Goal: Information Seeking & Learning: Learn about a topic

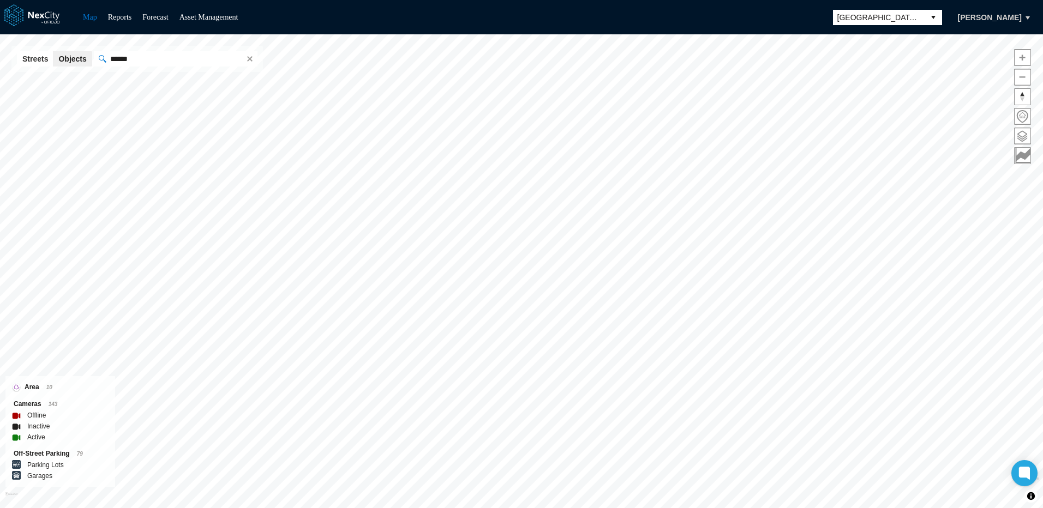
click at [942, 17] on button "select" at bounding box center [932, 17] width 17 height 15
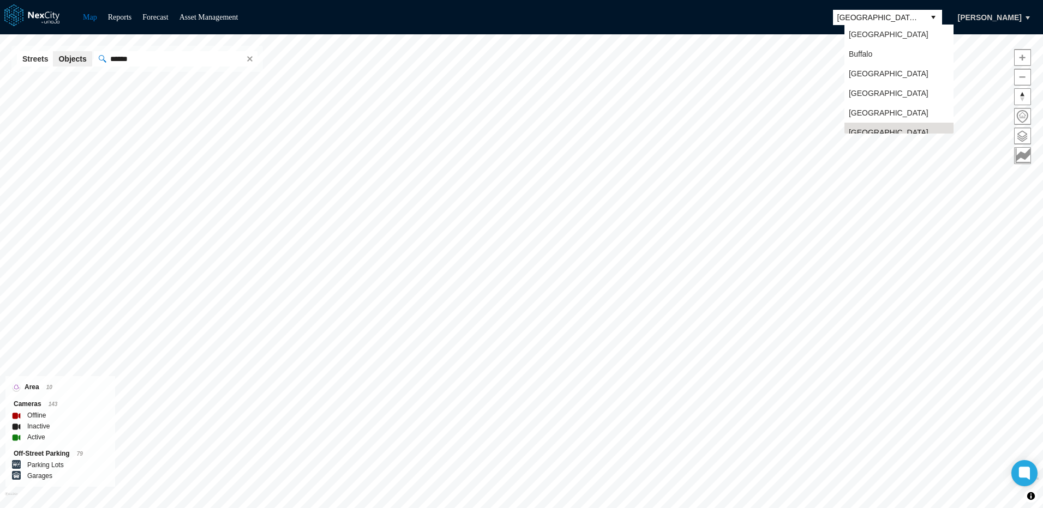
scroll to position [9, 0]
click at [882, 80] on span "[GEOGRAPHIC_DATA]" at bounding box center [889, 84] width 80 height 11
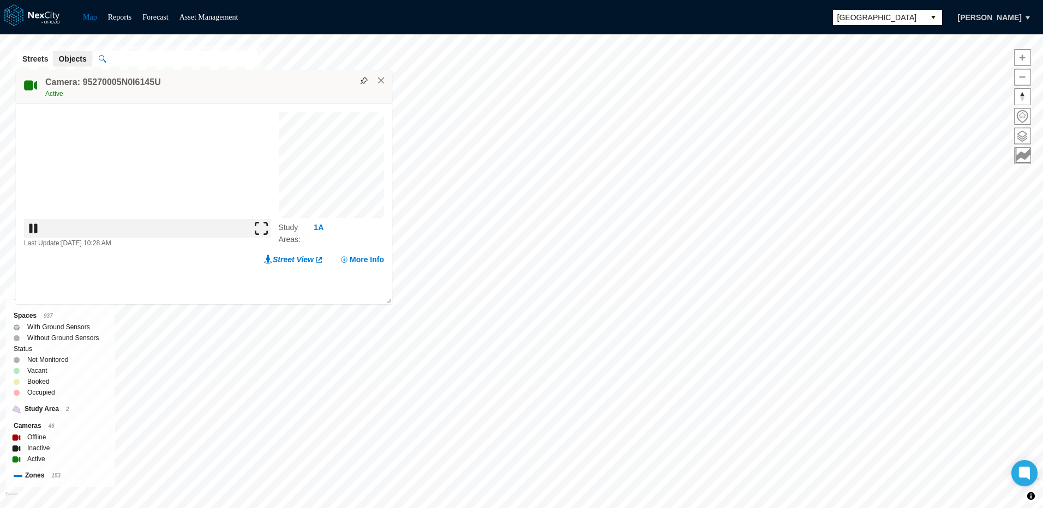
drag, startPoint x: 556, startPoint y: 234, endPoint x: 249, endPoint y: 85, distance: 340.7
click at [249, 85] on div "Camera: 95270005N0I6145U Active" at bounding box center [204, 87] width 376 height 34
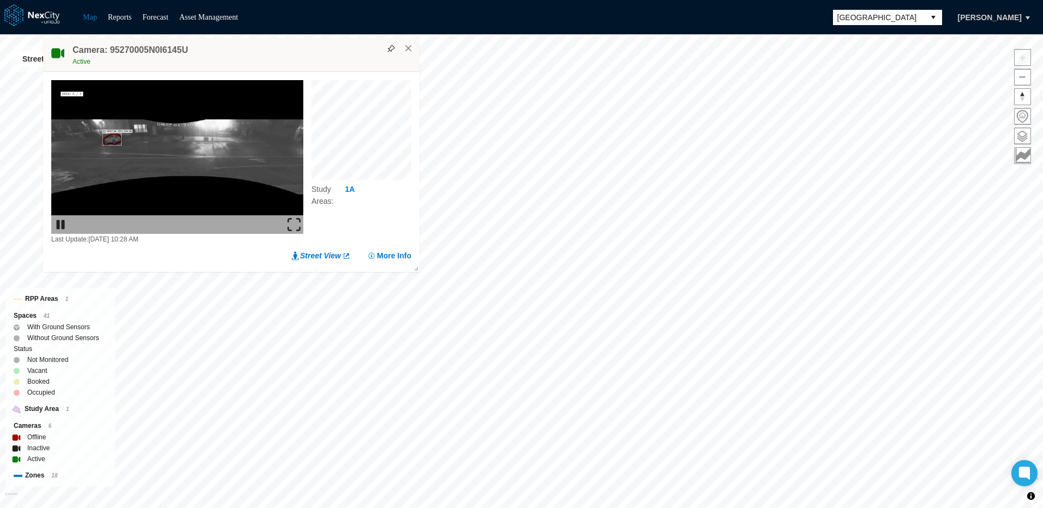
drag, startPoint x: 380, startPoint y: 47, endPoint x: 329, endPoint y: 68, distance: 54.1
click at [329, 68] on div "Camera: 95270005N0I6145U Active" at bounding box center [231, 55] width 376 height 34
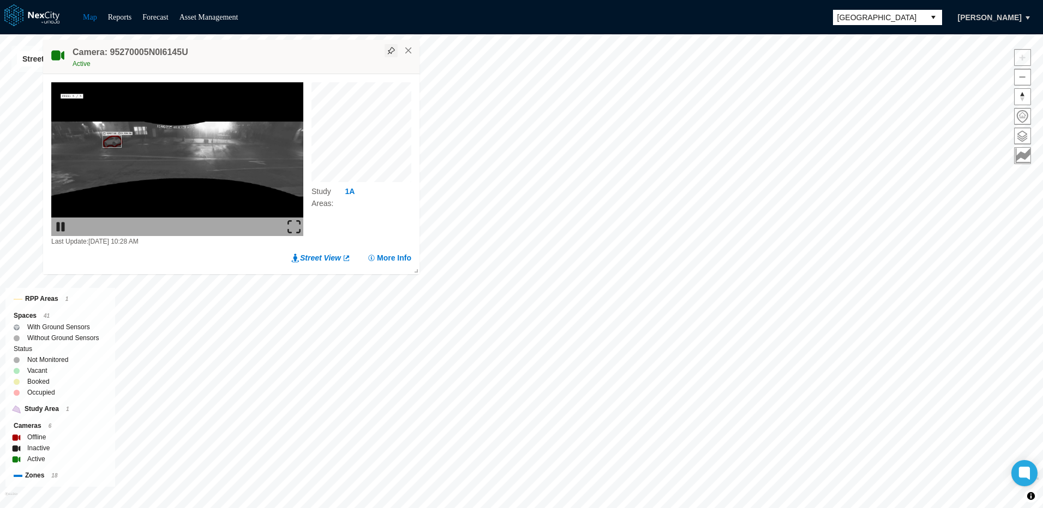
click at [392, 54] on button at bounding box center [390, 50] width 13 height 13
drag, startPoint x: 549, startPoint y: 219, endPoint x: 780, endPoint y: 123, distance: 249.9
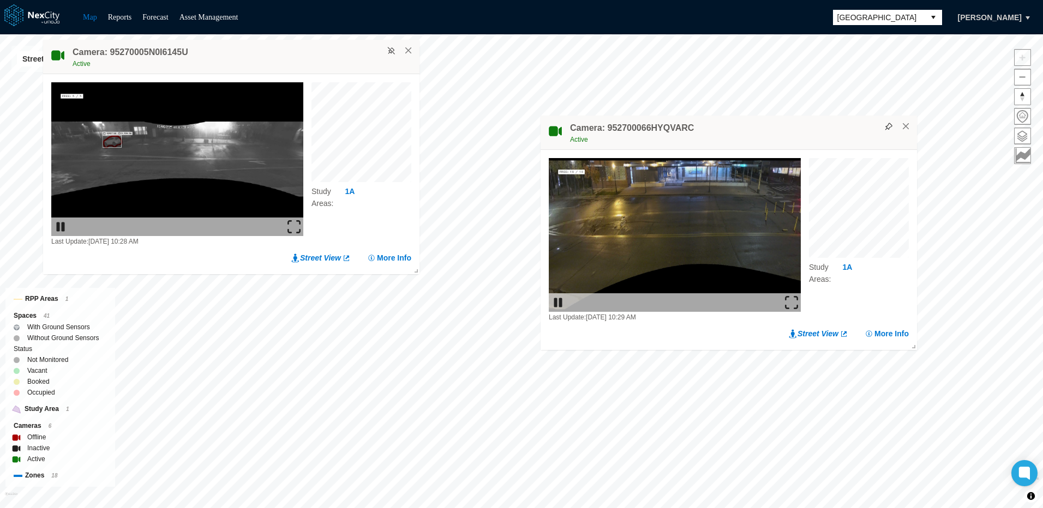
click at [780, 123] on div "Camera: 952700066HYQVARC Active" at bounding box center [728, 133] width 376 height 34
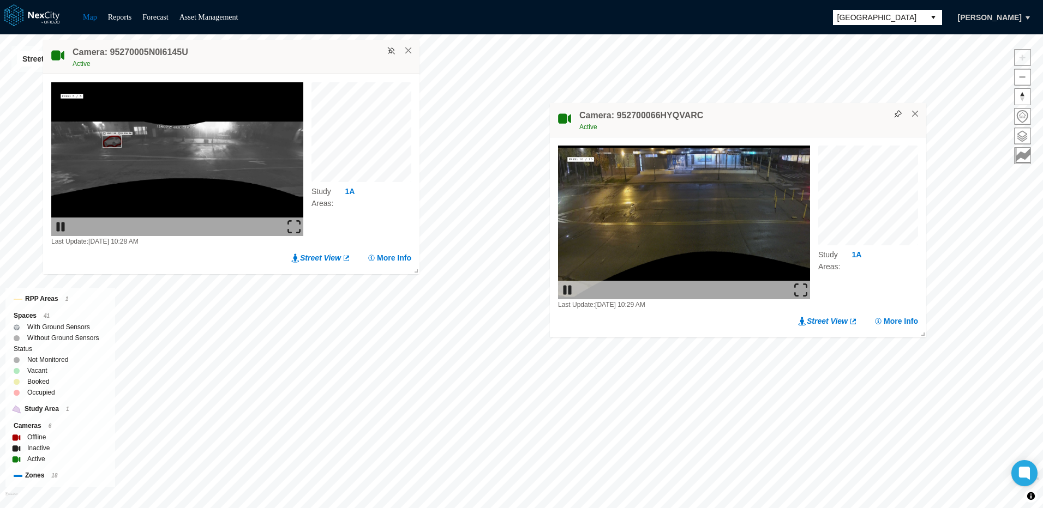
drag, startPoint x: 760, startPoint y: 129, endPoint x: 769, endPoint y: 117, distance: 15.6
click at [769, 117] on div "Camera: 952700066HYQVARC Active" at bounding box center [738, 120] width 376 height 34
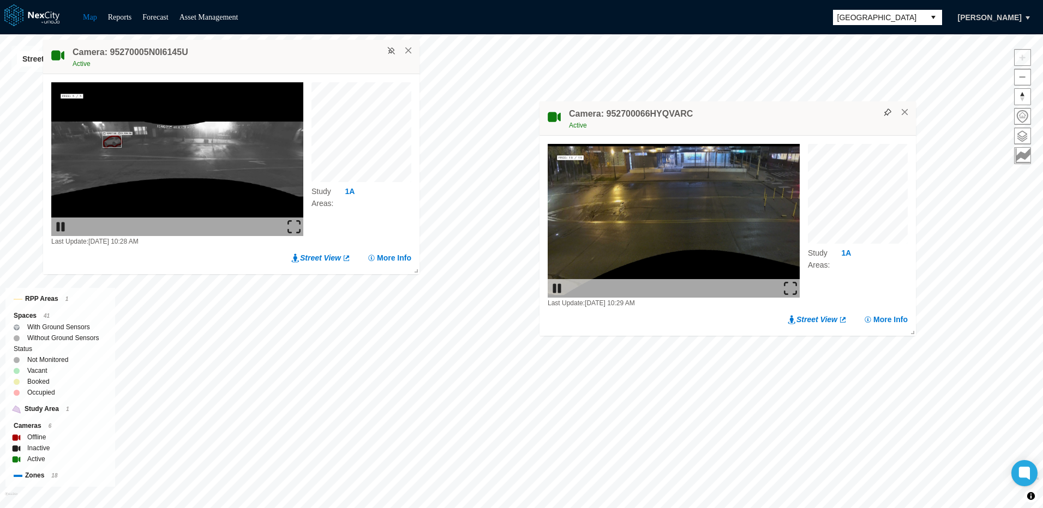
drag, startPoint x: 769, startPoint y: 117, endPoint x: 759, endPoint y: 115, distance: 10.0
click at [759, 115] on div "Camera: 952700066HYQVARC Active" at bounding box center [727, 118] width 376 height 34
click at [267, 51] on div "Camera: 95270005N0I6145U Active" at bounding box center [231, 57] width 376 height 34
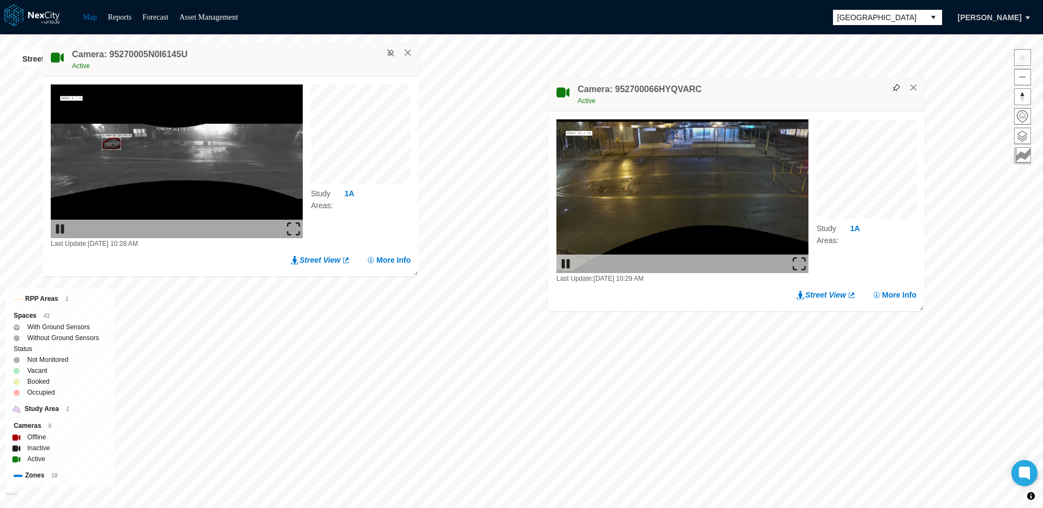
drag, startPoint x: 702, startPoint y: 111, endPoint x: 712, endPoint y: 84, distance: 29.0
click at [712, 84] on div "Camera: 952700066HYQVARC Active" at bounding box center [736, 94] width 376 height 34
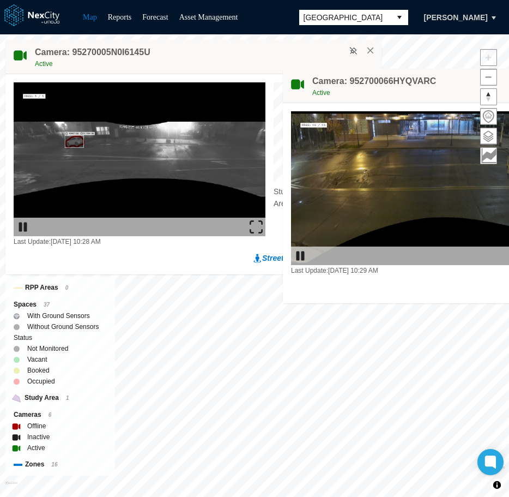
click at [111, 53] on h4 "Camera: 95270005N0I6145U" at bounding box center [93, 52] width 116 height 12
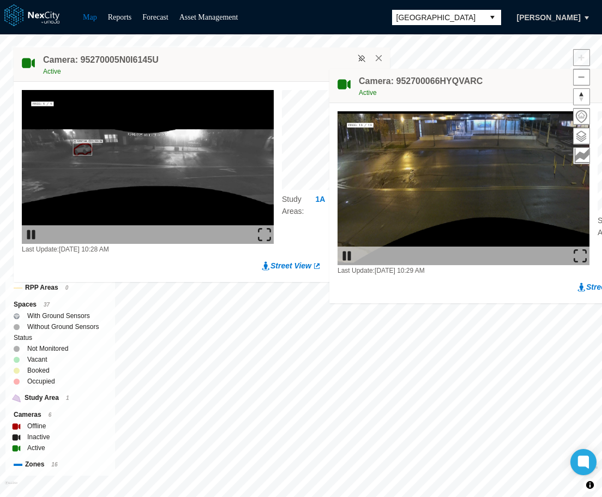
drag, startPoint x: 252, startPoint y: 49, endPoint x: 214, endPoint y: 56, distance: 38.9
click at [214, 56] on div "Camera: 95270005N0I6145U Active" at bounding box center [202, 64] width 376 height 34
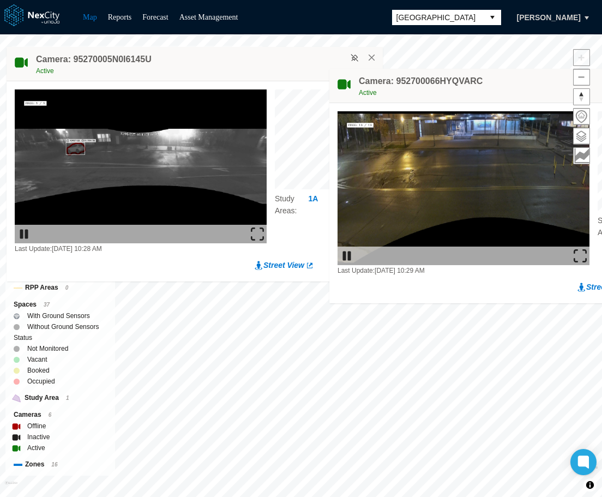
drag, startPoint x: 236, startPoint y: 59, endPoint x: 200, endPoint y: 61, distance: 36.0
click at [200, 61] on div "Camera: 95270005N0I6145U Active" at bounding box center [195, 64] width 376 height 34
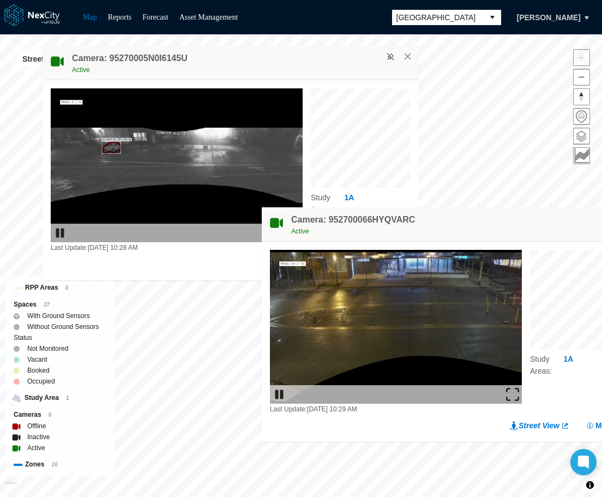
drag, startPoint x: 498, startPoint y: 83, endPoint x: 430, endPoint y: 221, distance: 154.1
click at [430, 221] on div "Camera: 952700066HYQVARC Active" at bounding box center [450, 224] width 376 height 34
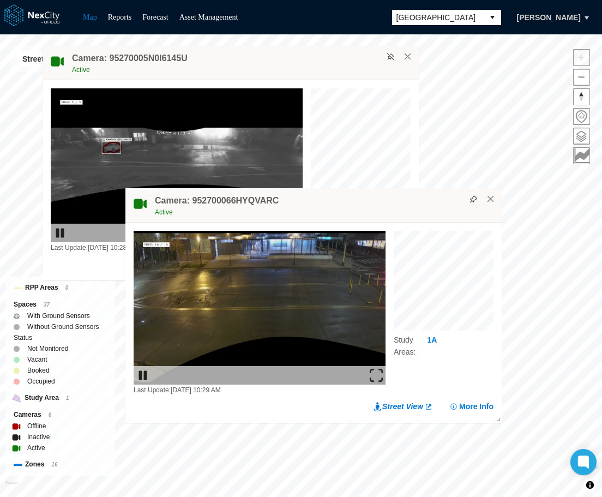
drag, startPoint x: 430, startPoint y: 219, endPoint x: 335, endPoint y: 200, distance: 96.8
click at [335, 200] on div "Camera: 952700066HYQVARC Active" at bounding box center [313, 205] width 376 height 34
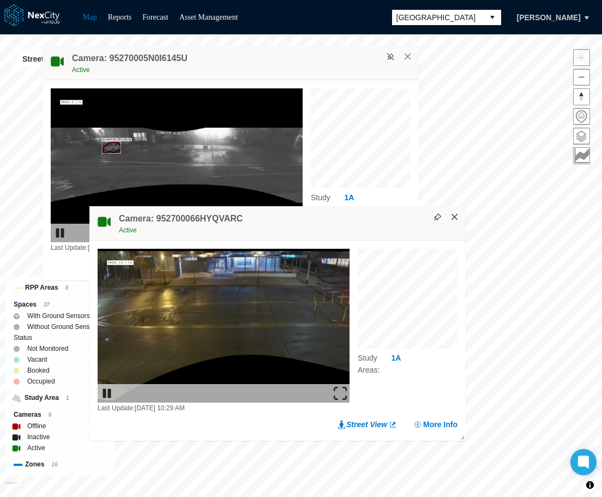
click at [454, 214] on button "×" at bounding box center [455, 217] width 10 height 10
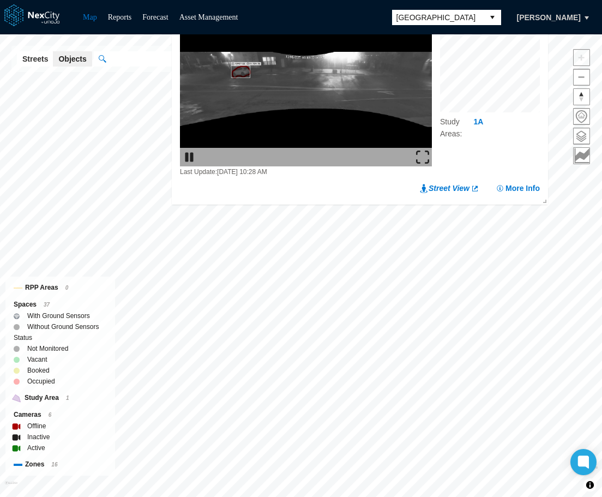
drag, startPoint x: 308, startPoint y: 65, endPoint x: 437, endPoint y: -11, distance: 149.8
click at [437, 0] on html "Map Reports Forecast Asset Management [GEOGRAPHIC_DATA] [PERSON_NAME] [GEOGRAPH…" at bounding box center [301, 248] width 602 height 497
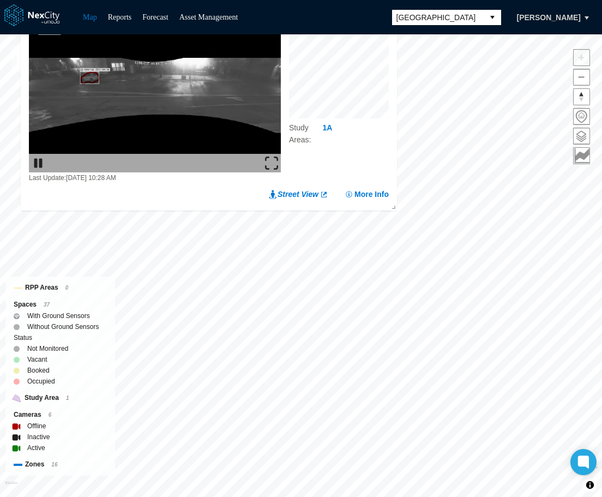
drag, startPoint x: 394, startPoint y: 52, endPoint x: 243, endPoint y: -11, distance: 164.0
click at [243, 0] on html "Map Reports Forecast Asset Management [GEOGRAPHIC_DATA] [PERSON_NAME] [GEOGRAPH…" at bounding box center [301, 248] width 602 height 497
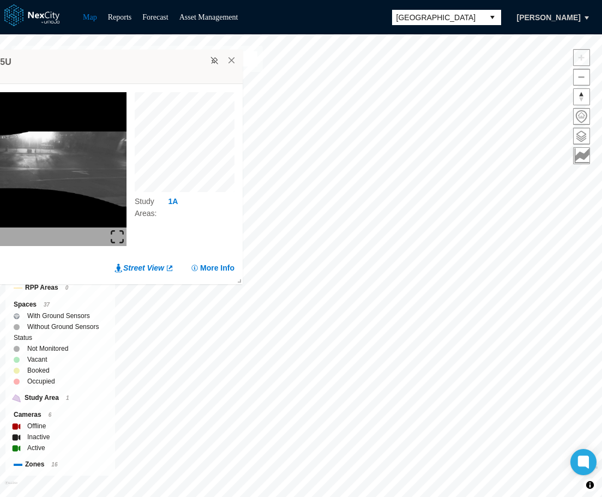
drag, startPoint x: 273, startPoint y: 51, endPoint x: 118, endPoint y: 61, distance: 154.6
click at [118, 61] on div "Camera: 95270005N0I6145U Active" at bounding box center [54, 67] width 376 height 34
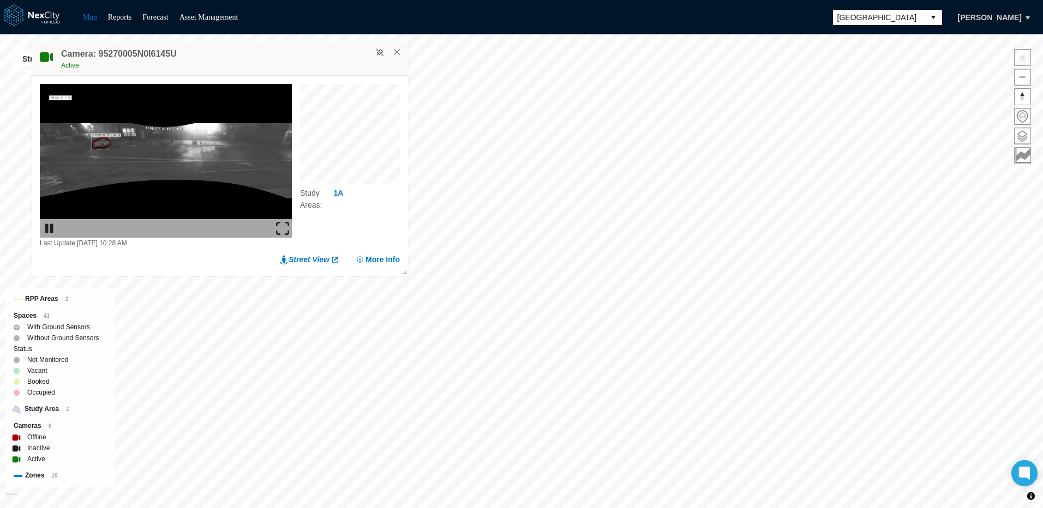
drag, startPoint x: 505, startPoint y: 57, endPoint x: 274, endPoint y: 47, distance: 231.4
click at [274, 47] on div "Camera: 95270005N0I6145U Active" at bounding box center [220, 58] width 376 height 34
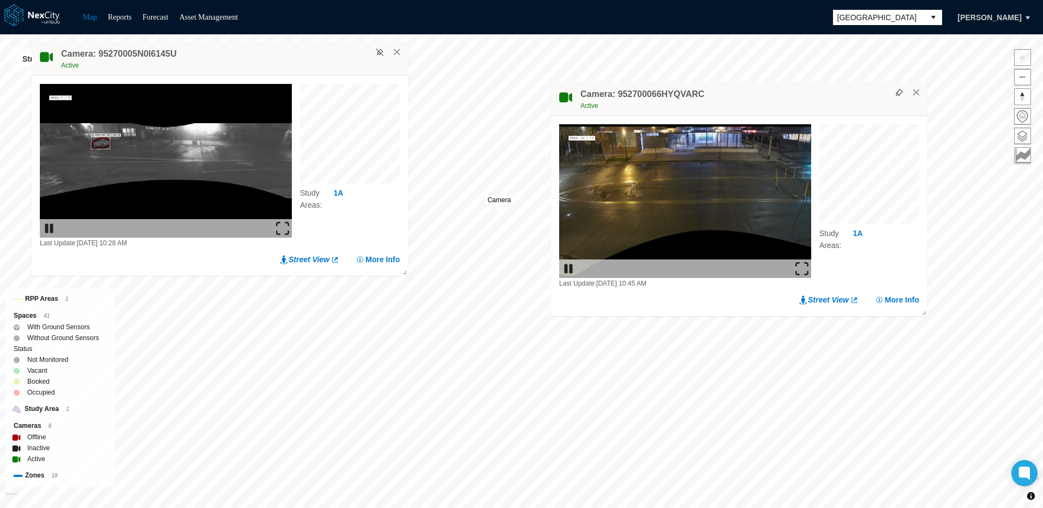
drag, startPoint x: 557, startPoint y: 229, endPoint x: 784, endPoint y: 100, distance: 260.8
click at [784, 100] on div "Active" at bounding box center [750, 105] width 341 height 11
click at [539, 407] on span "Show object in Google Street View" at bounding box center [545, 406] width 110 height 8
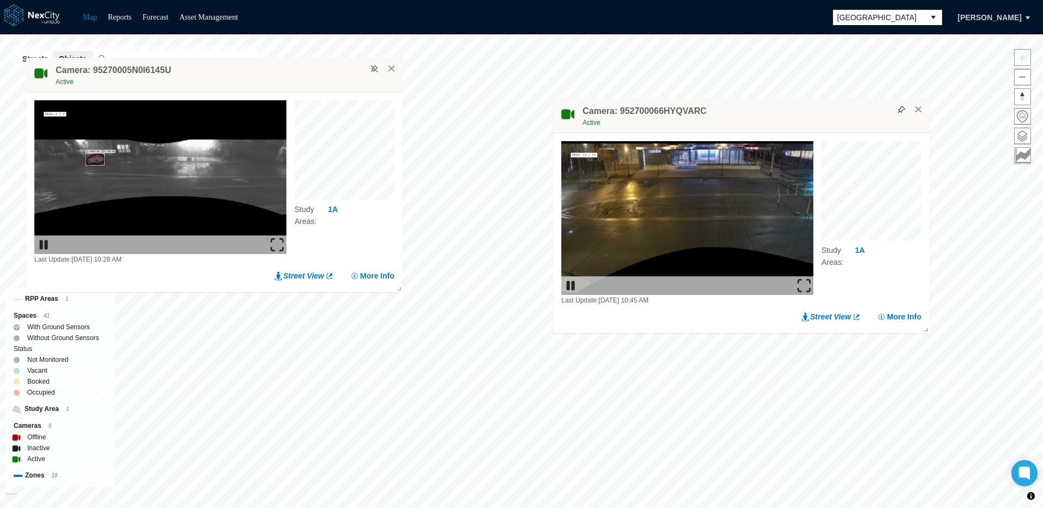
click at [475, 375] on div "Minneapolis KPI overview Reports 0 On-Street parking zones | 0 Off-Street parki…" at bounding box center [521, 271] width 1043 height 474
click at [391, 66] on button "×" at bounding box center [392, 69] width 10 height 10
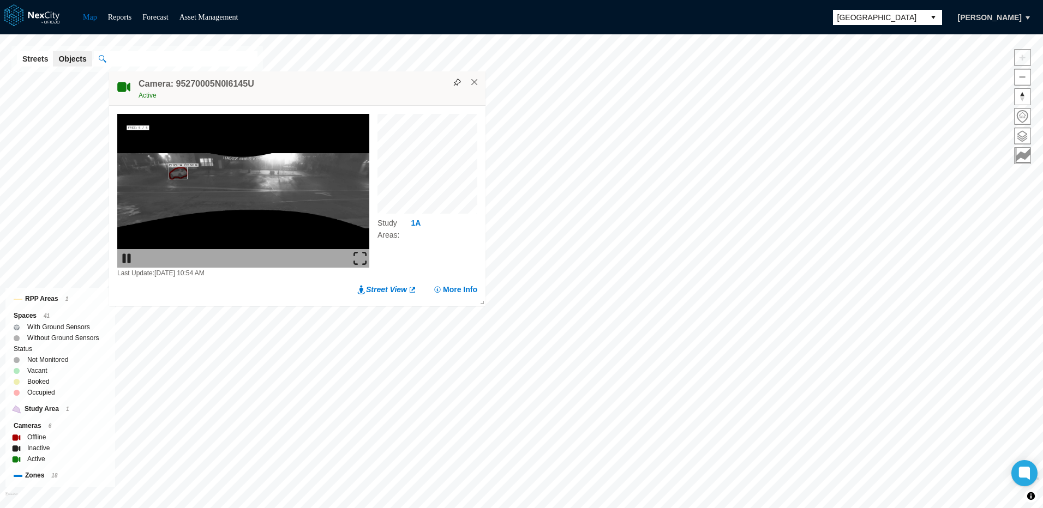
drag, startPoint x: 452, startPoint y: 91, endPoint x: 301, endPoint y: 89, distance: 151.1
click at [301, 89] on div "Camera: 95270005N0I6145U Active" at bounding box center [297, 88] width 376 height 34
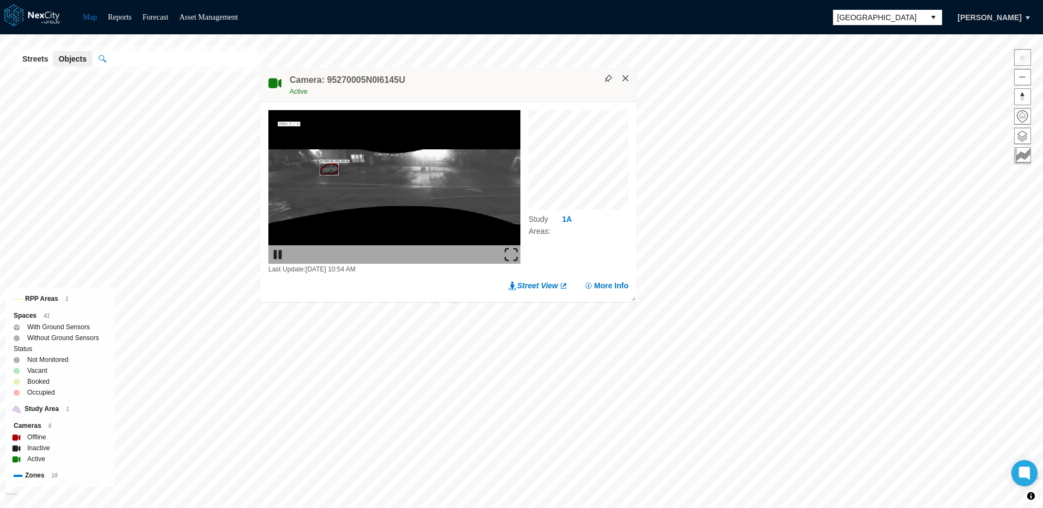
click at [623, 79] on button "×" at bounding box center [626, 79] width 10 height 10
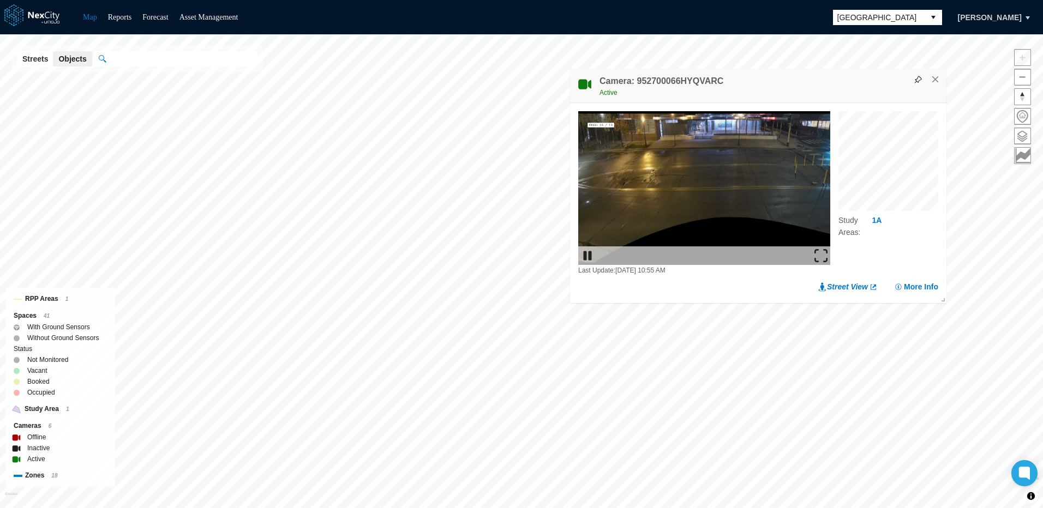
drag, startPoint x: 573, startPoint y: 243, endPoint x: 834, endPoint y: 83, distance: 305.9
click at [834, 83] on div "Camera: 952700066HYQVARC Active" at bounding box center [758, 86] width 376 height 34
drag, startPoint x: 697, startPoint y: 81, endPoint x: 716, endPoint y: 81, distance: 19.1
click at [716, 81] on h4 "Camera: 952700066HYQVARC" at bounding box center [661, 81] width 124 height 12
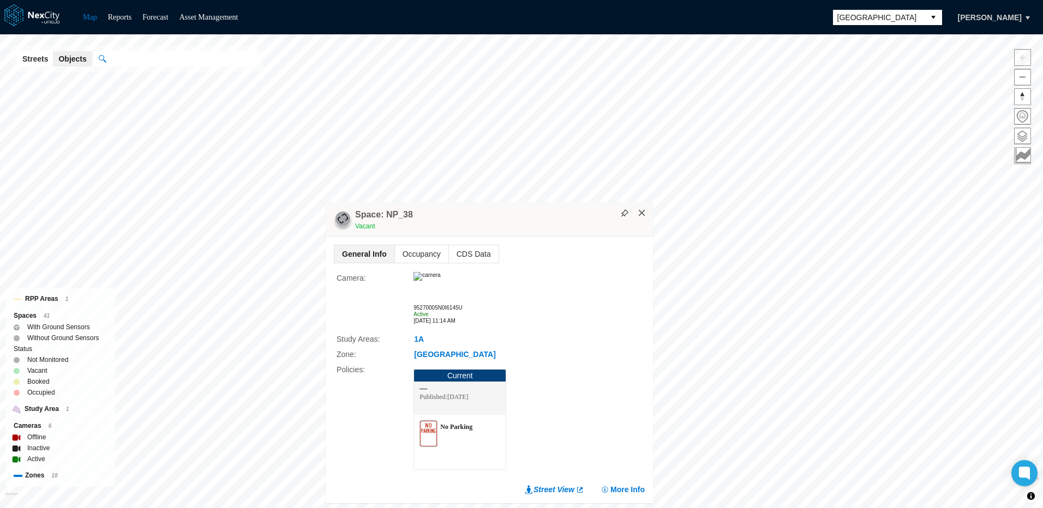
click at [643, 217] on button "×" at bounding box center [642, 213] width 10 height 10
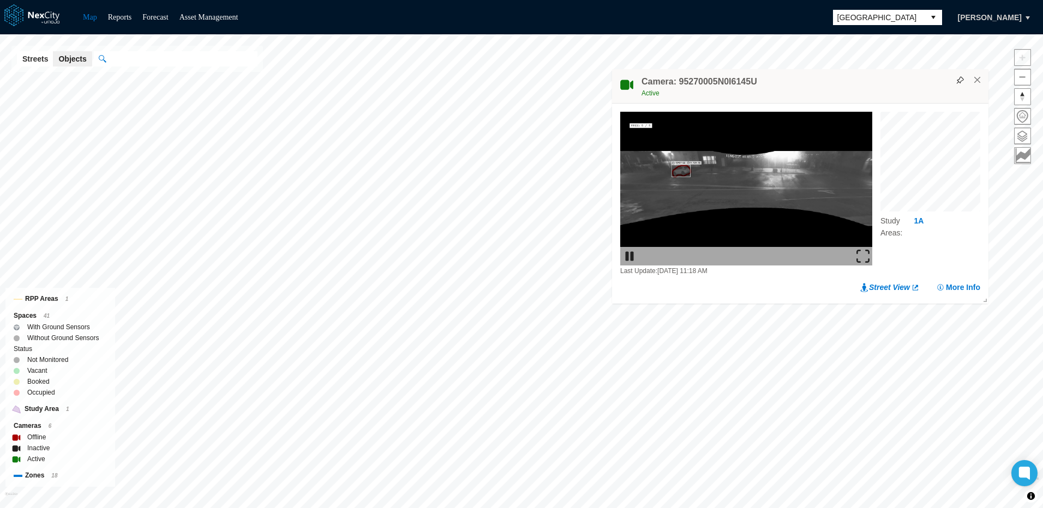
drag, startPoint x: 514, startPoint y: 83, endPoint x: 869, endPoint y: 82, distance: 354.5
click at [869, 82] on div "Camera: 95270005N0I6145U Active" at bounding box center [800, 86] width 376 height 34
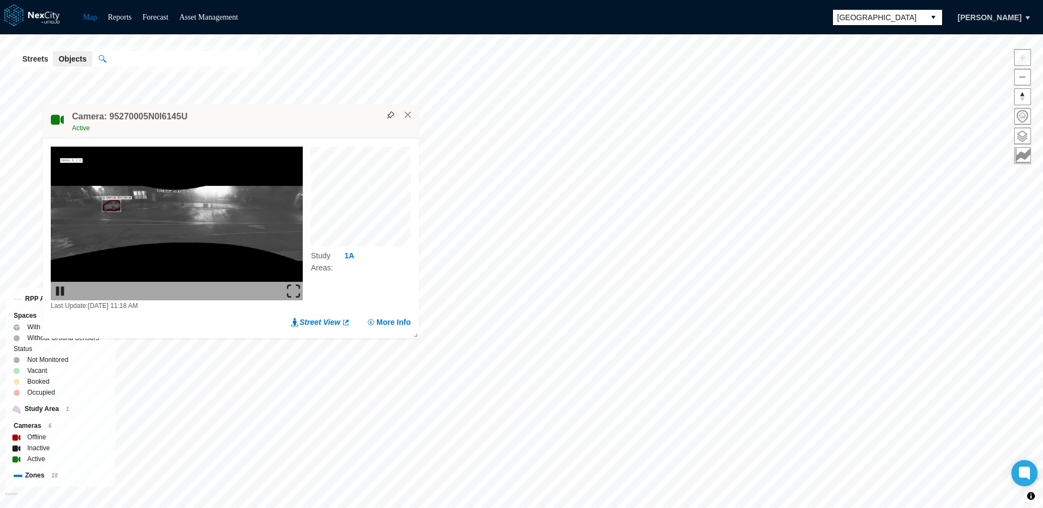
drag, startPoint x: 815, startPoint y: 98, endPoint x: 266, endPoint y: 121, distance: 549.7
click at [266, 121] on div "Camera: 95270005N0I6145U Active" at bounding box center [231, 121] width 376 height 34
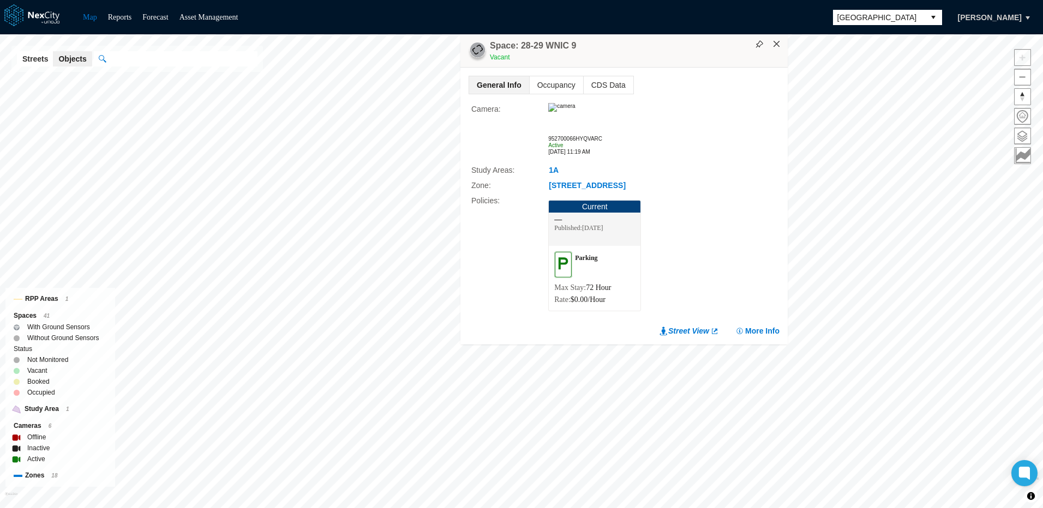
click at [777, 47] on button "×" at bounding box center [777, 44] width 10 height 10
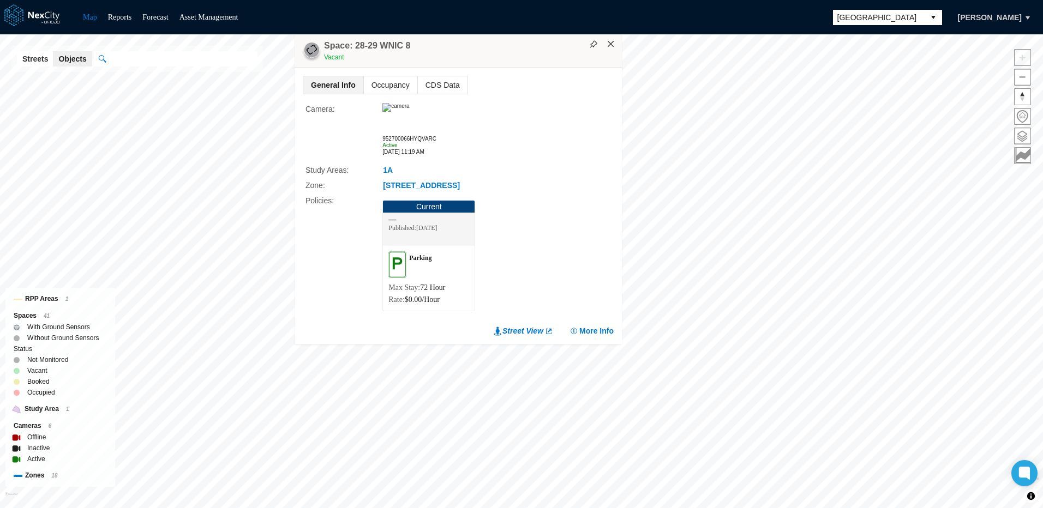
click at [615, 43] on button "×" at bounding box center [611, 44] width 10 height 10
click at [612, 43] on button "×" at bounding box center [613, 44] width 10 height 10
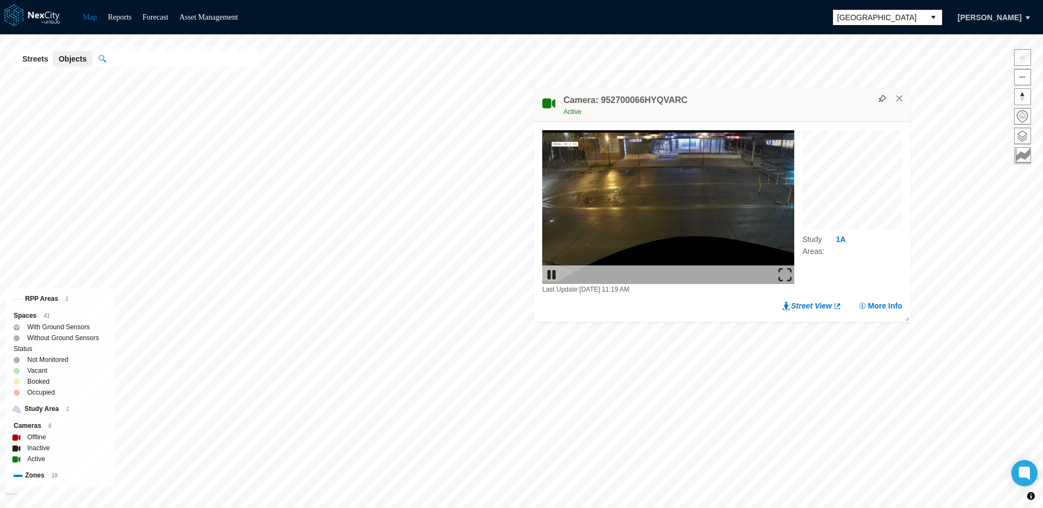
drag, startPoint x: 576, startPoint y: 245, endPoint x: 788, endPoint y: 105, distance: 254.3
click at [788, 105] on div "Camera: 952700066HYQVARC Active" at bounding box center [722, 105] width 376 height 34
click at [803, 106] on div "Active" at bounding box center [733, 111] width 341 height 11
click at [778, 112] on div "Active" at bounding box center [733, 111] width 341 height 11
drag, startPoint x: 764, startPoint y: 109, endPoint x: 778, endPoint y: 141, distance: 34.7
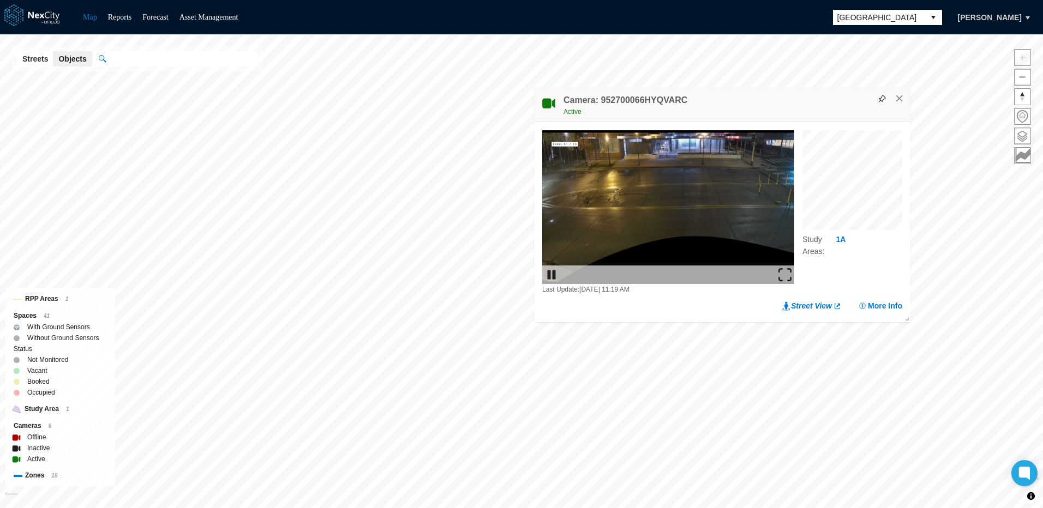
click at [778, 117] on div "Active" at bounding box center [733, 111] width 341 height 11
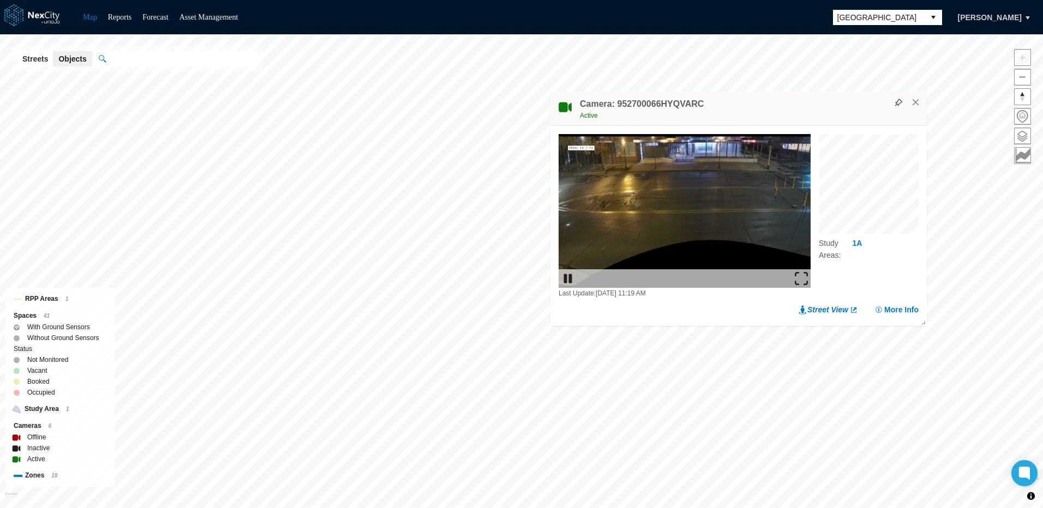
drag, startPoint x: 778, startPoint y: 141, endPoint x: 780, endPoint y: 113, distance: 27.9
click at [780, 113] on div "Active" at bounding box center [750, 115] width 341 height 11
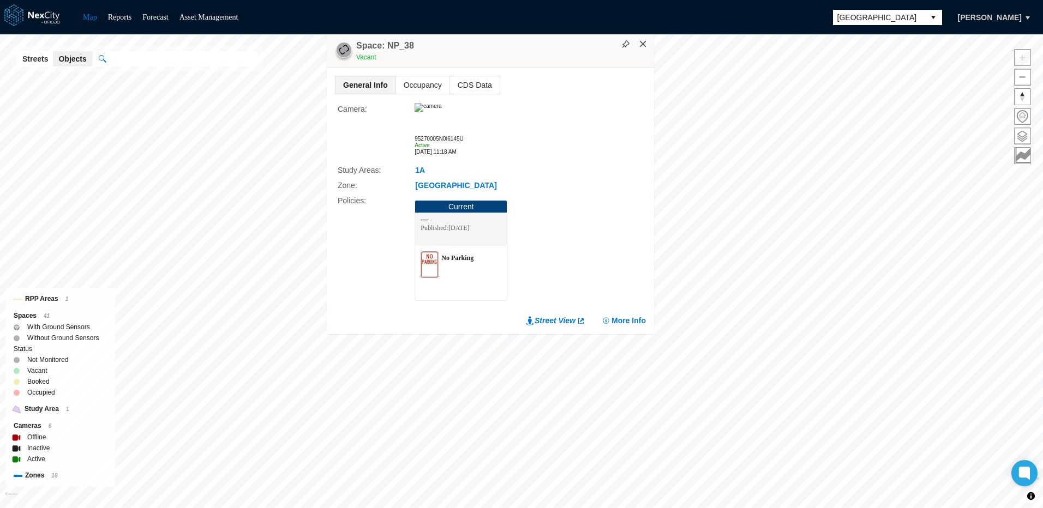
click at [642, 45] on button "×" at bounding box center [643, 44] width 10 height 10
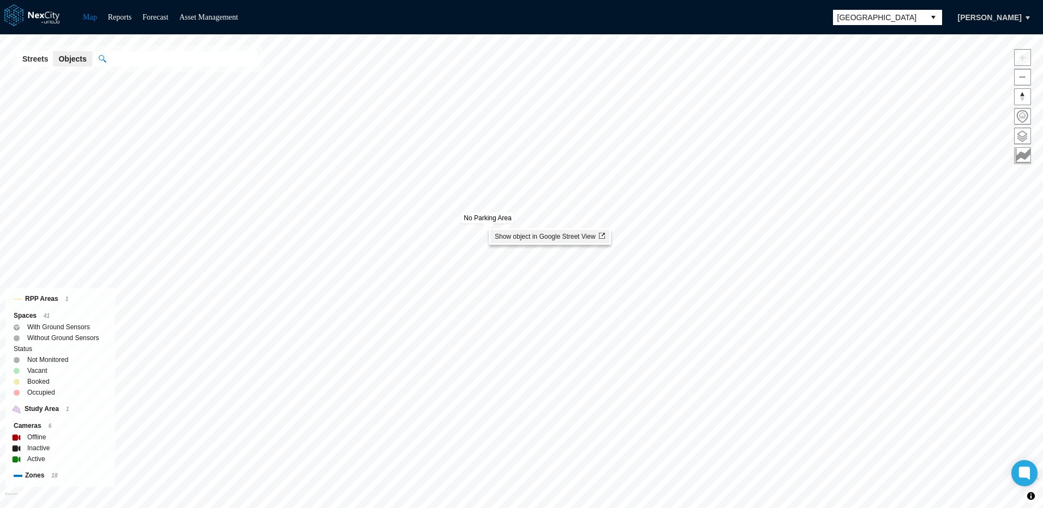
click at [525, 237] on span "Show object in Google Street View" at bounding box center [550, 237] width 110 height 8
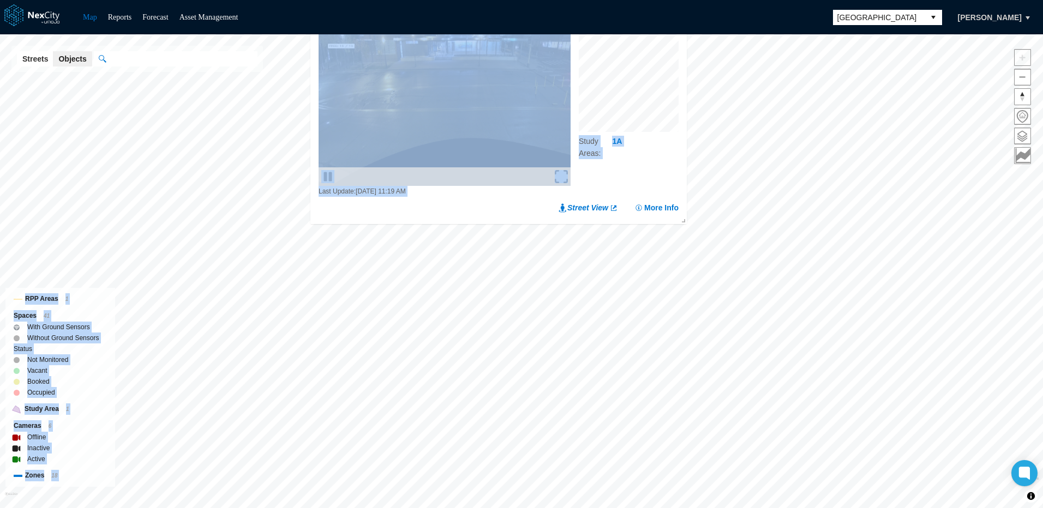
click at [538, 244] on div "Minneapolis KPI overview Reports 0 On-Street parking zones | 0 Off-Street parki…" at bounding box center [521, 271] width 1043 height 474
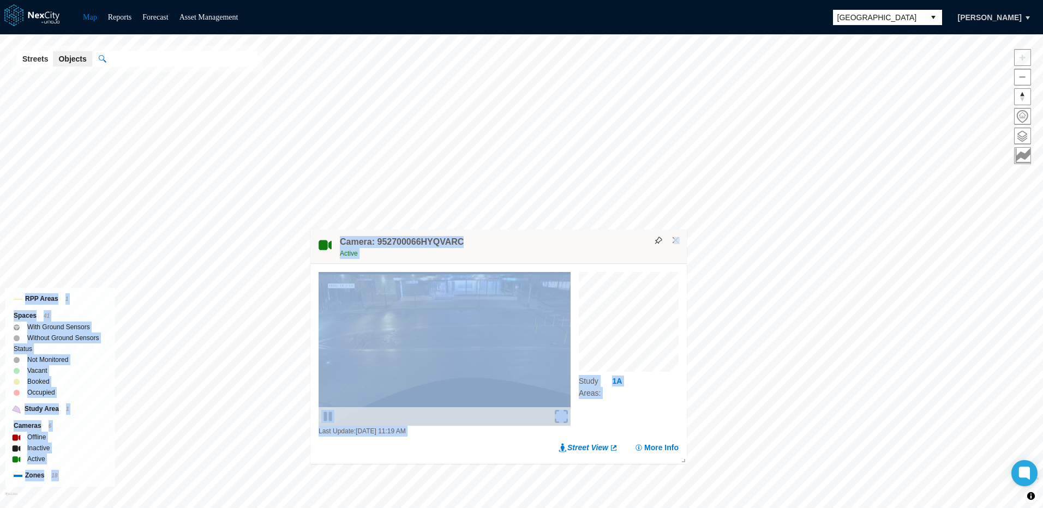
click at [670, 265] on div "Last Update: [DATE] 11:19 AM Study Areas : 1A Street View More Info" at bounding box center [498, 362] width 376 height 197
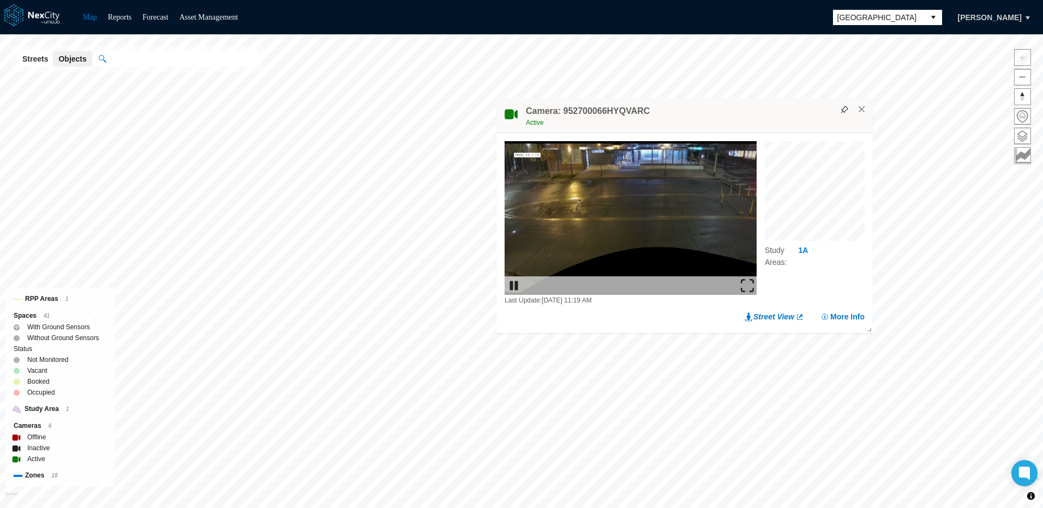
drag, startPoint x: 549, startPoint y: 244, endPoint x: 758, endPoint y: 116, distance: 245.1
click at [741, 113] on div "Camera: 952700066HYQVARC Active" at bounding box center [684, 116] width 376 height 34
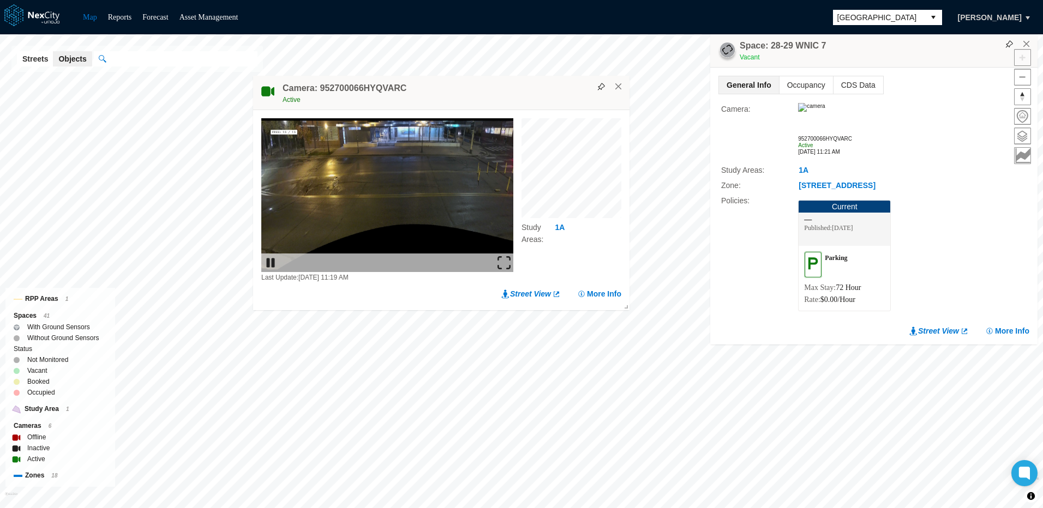
drag, startPoint x: 766, startPoint y: 111, endPoint x: 516, endPoint y: 88, distance: 250.8
click at [516, 88] on div "Camera: 952700066HYQVARC Active" at bounding box center [441, 93] width 376 height 34
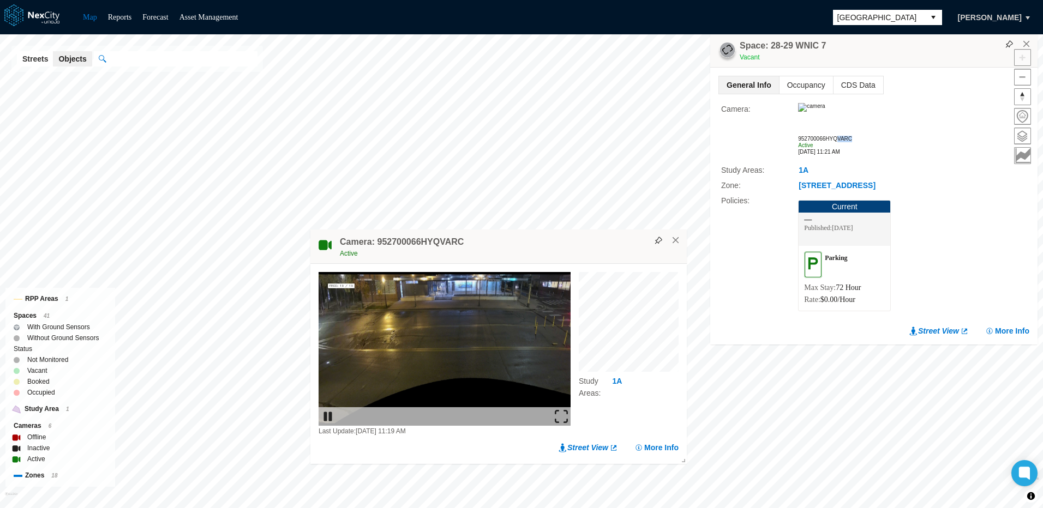
drag, startPoint x: 836, startPoint y: 137, endPoint x: 858, endPoint y: 139, distance: 22.5
click at [858, 139] on div "952700066HYQVARC" at bounding box center [913, 139] width 231 height 7
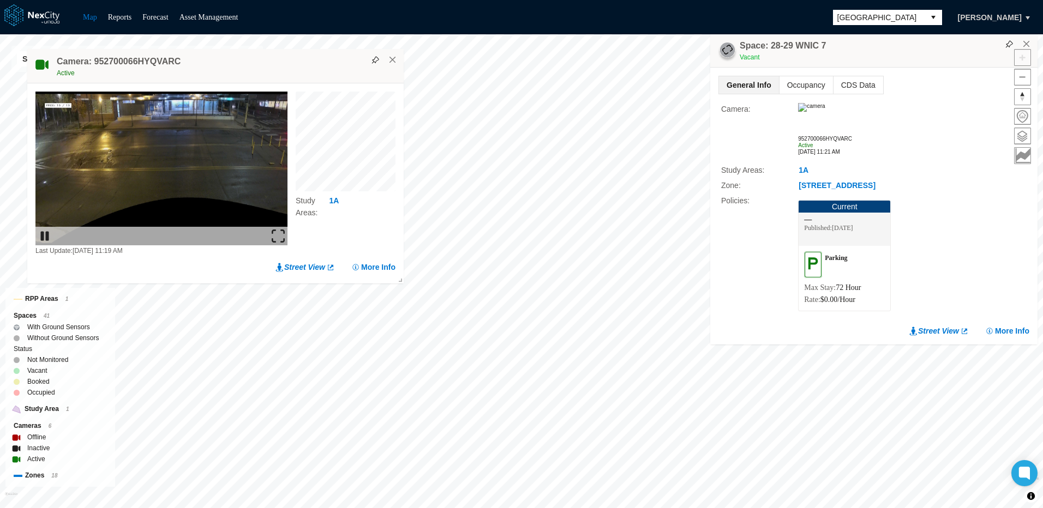
drag, startPoint x: 568, startPoint y: 246, endPoint x: 285, endPoint y: 65, distance: 335.7
click at [285, 65] on div "Camera: 952700066HYQVARC Active" at bounding box center [215, 66] width 376 height 34
drag, startPoint x: 835, startPoint y: 138, endPoint x: 852, endPoint y: 138, distance: 16.9
click at [852, 138] on div "952700066HYQVARC" at bounding box center [913, 139] width 231 height 7
click at [853, 139] on div "952700066HYQVARC" at bounding box center [913, 139] width 231 height 7
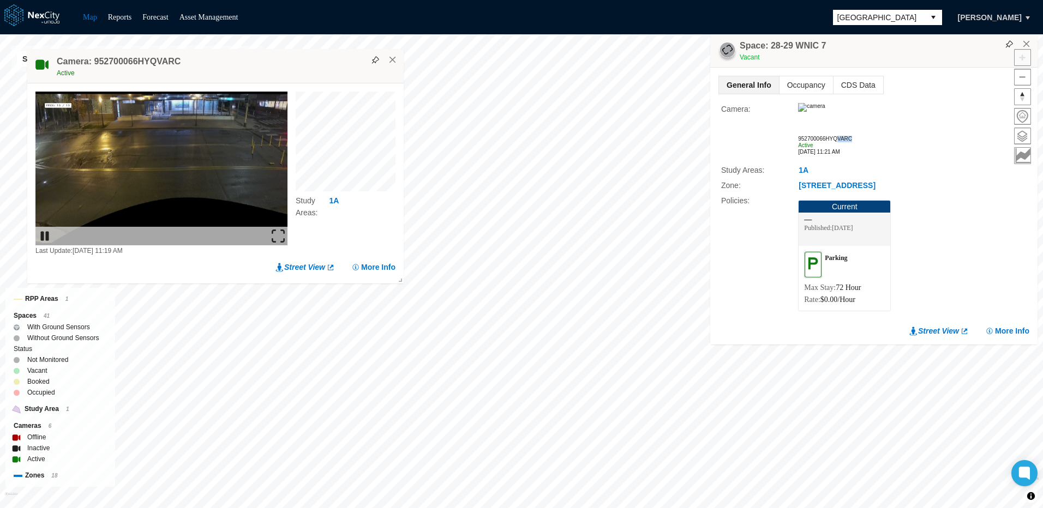
drag, startPoint x: 834, startPoint y: 139, endPoint x: 858, endPoint y: 139, distance: 24.5
click at [858, 139] on div "952700066HYQVARC" at bounding box center [913, 139] width 231 height 7
click at [390, 58] on button "×" at bounding box center [393, 60] width 10 height 10
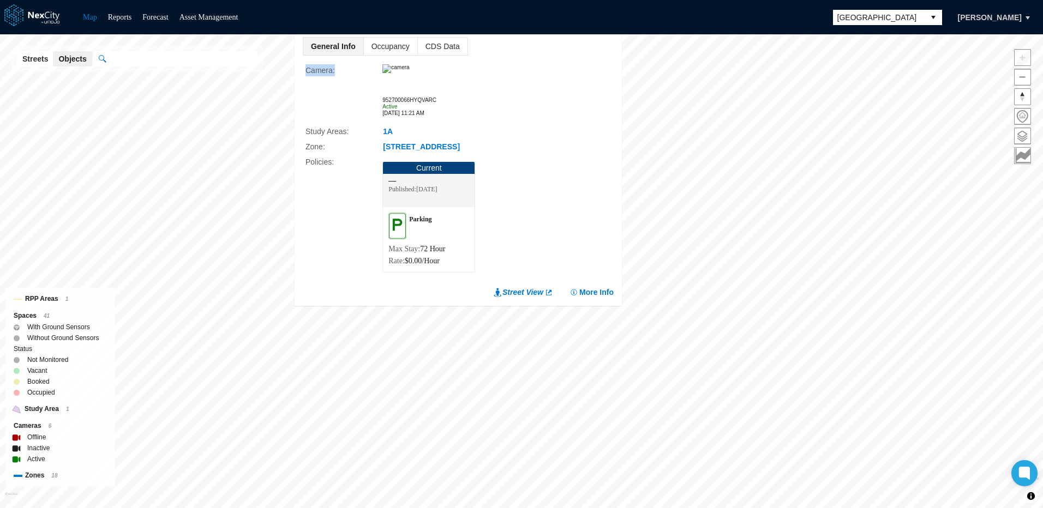
drag, startPoint x: 510, startPoint y: 42, endPoint x: 503, endPoint y: 65, distance: 24.3
click at [503, 65] on div "General Info Occupancy CDS Data Camera : 952700066HYQVARC Active [DATE] 11:21 A…" at bounding box center [458, 159] width 311 height 244
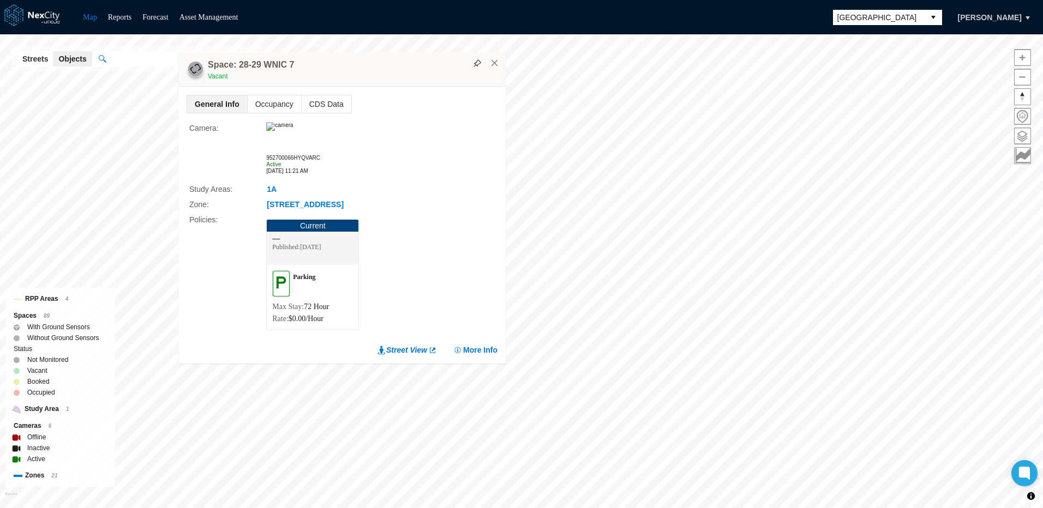
drag, startPoint x: 562, startPoint y: 66, endPoint x: 388, endPoint y: 68, distance: 174.0
click at [388, 68] on div "Space: 28-29 WNIC 7 Vacant" at bounding box center [341, 69] width 327 height 34
click at [494, 63] on button "×" at bounding box center [495, 63] width 10 height 10
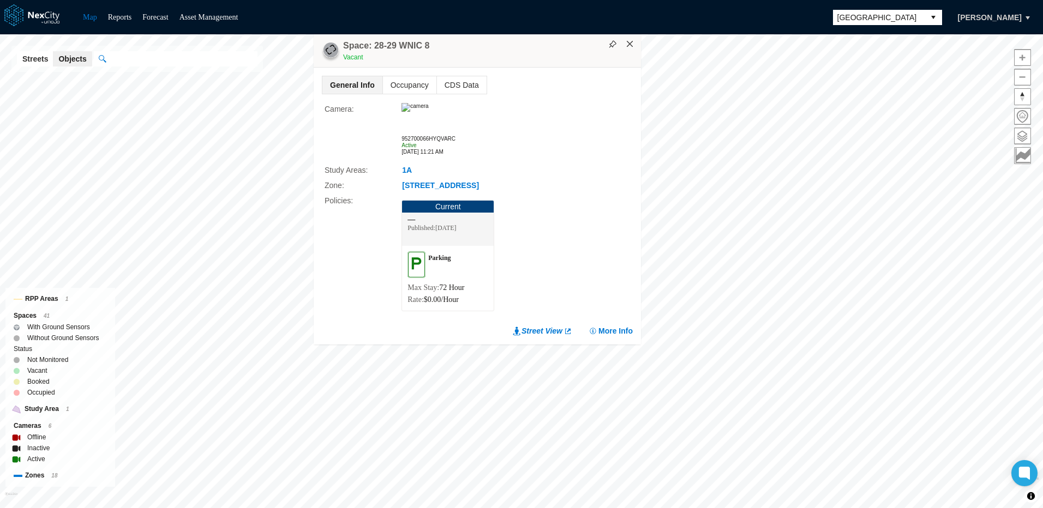
click at [631, 49] on div "Space: 28-29 WNIC 8 Vacant" at bounding box center [477, 50] width 327 height 34
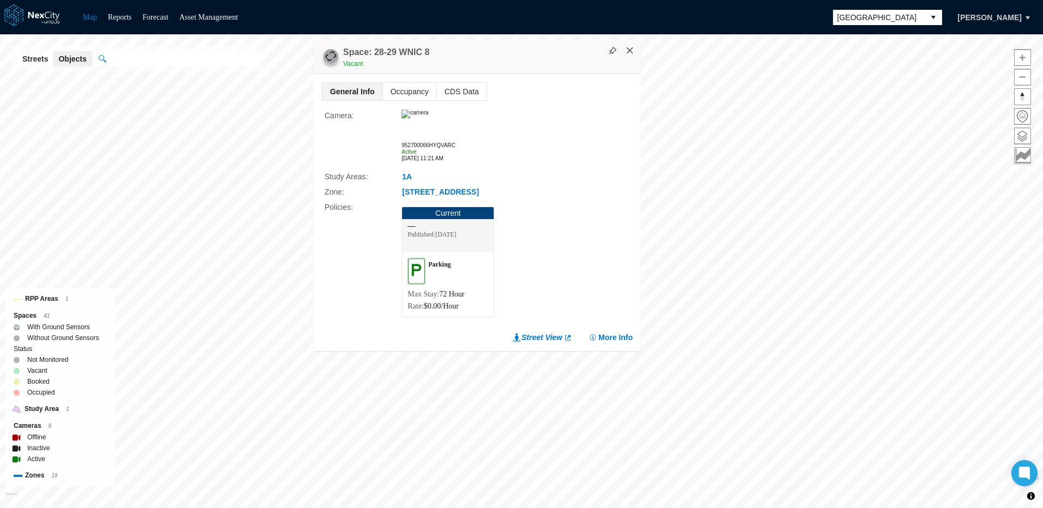
click at [629, 47] on button "×" at bounding box center [630, 51] width 10 height 10
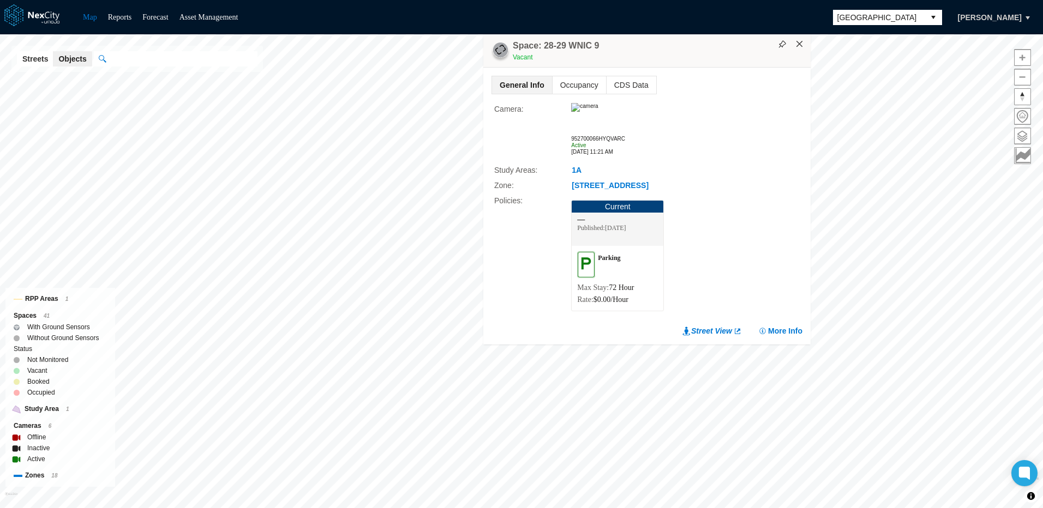
click at [801, 46] on button "×" at bounding box center [800, 44] width 10 height 10
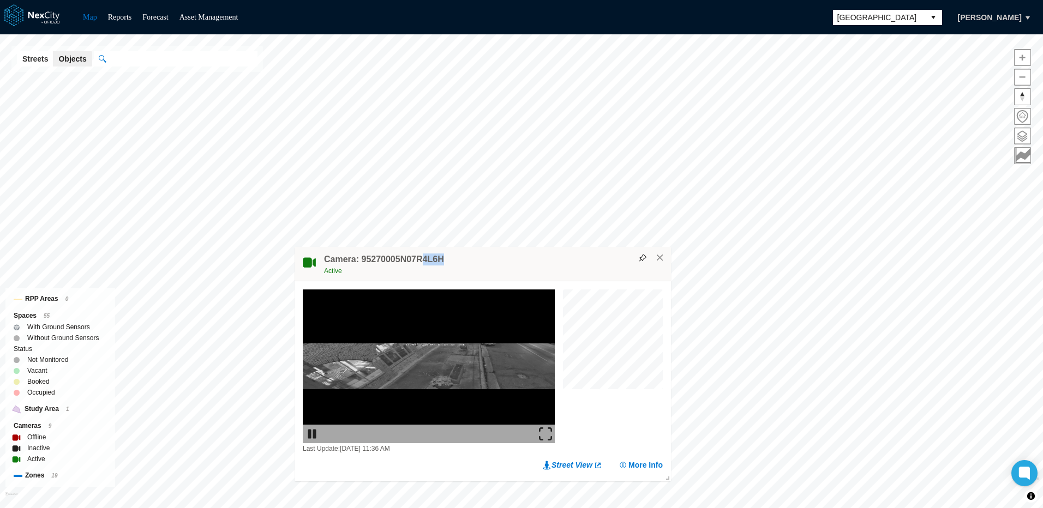
drag, startPoint x: 419, startPoint y: 258, endPoint x: 443, endPoint y: 260, distance: 24.1
click at [443, 260] on div "Camera: 95270005N07R4L6H Active" at bounding box center [482, 264] width 376 height 34
click at [660, 260] on button "×" at bounding box center [660, 258] width 10 height 10
